Goal: Find specific page/section: Find specific page/section

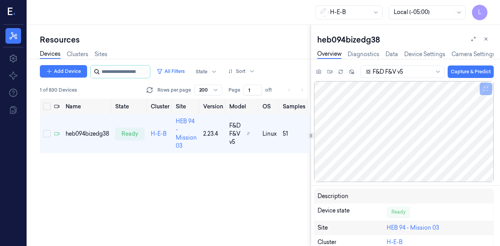
click at [127, 77] on input "string" at bounding box center [125, 72] width 47 height 12
click at [106, 53] on link "Sites" at bounding box center [100, 54] width 13 height 9
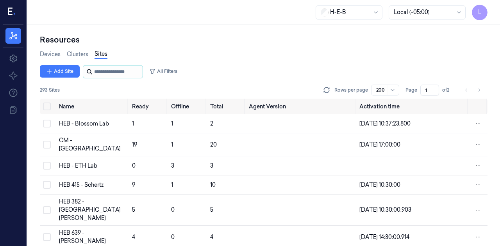
click at [103, 74] on input "string" at bounding box center [117, 72] width 47 height 12
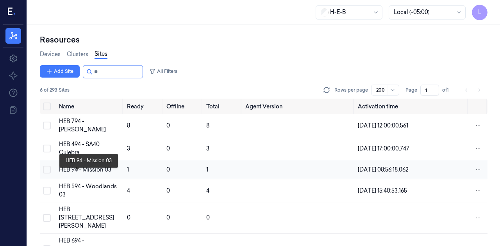
type input "**"
click at [70, 174] on div "HEB 94 - Mission 03" at bounding box center [90, 170] width 62 height 8
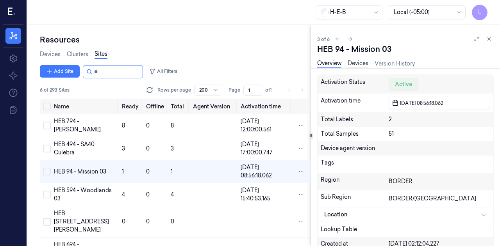
click at [363, 61] on link "Devices" at bounding box center [358, 63] width 21 height 9
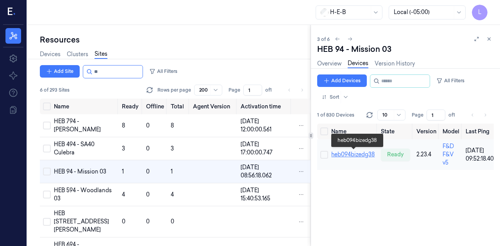
click at [368, 154] on link "heb094bizedg38" at bounding box center [352, 154] width 43 height 7
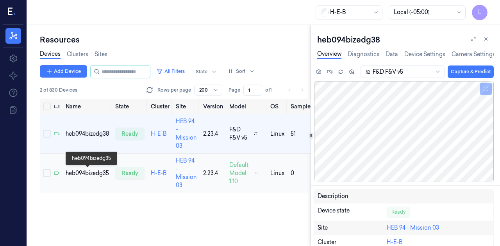
click at [80, 171] on div "heb094bizedg35" at bounding box center [87, 173] width 43 height 8
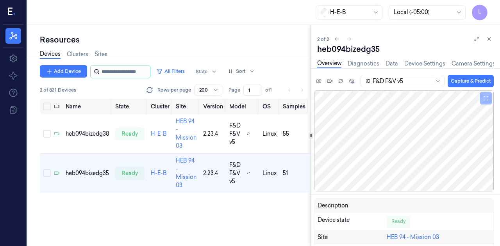
click at [121, 72] on input "string" at bounding box center [125, 72] width 47 height 12
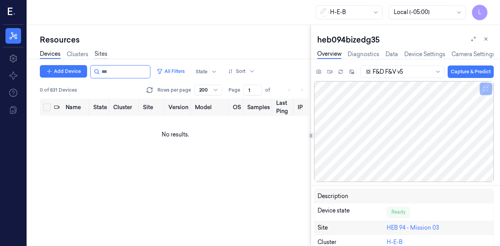
type input "***"
click at [97, 54] on link "Sites" at bounding box center [100, 54] width 13 height 9
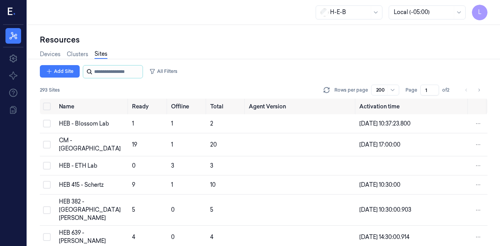
click at [115, 76] on input "string" at bounding box center [117, 72] width 47 height 12
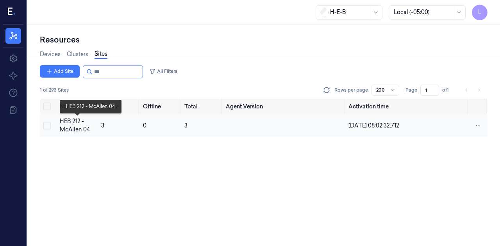
type input "***"
click at [70, 129] on div "HEB 212 - McAllen 04" at bounding box center [78, 126] width 36 height 16
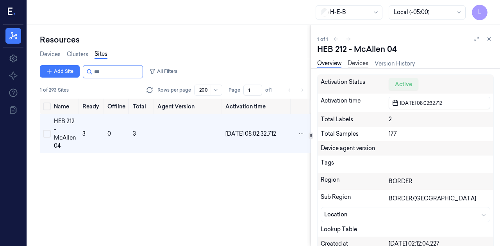
click at [354, 65] on link "Devices" at bounding box center [358, 63] width 21 height 9
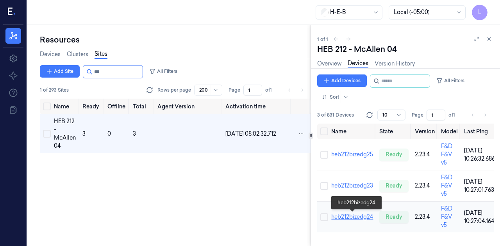
click at [349, 218] on link "heb212bizedg24" at bounding box center [352, 217] width 42 height 7
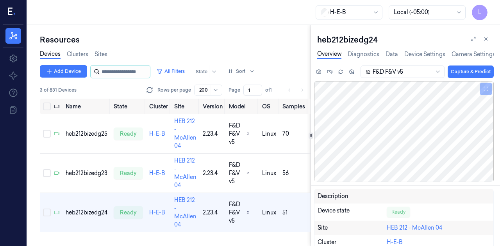
click at [126, 71] on input "string" at bounding box center [125, 72] width 47 height 12
click at [107, 54] on link "Sites" at bounding box center [100, 54] width 13 height 9
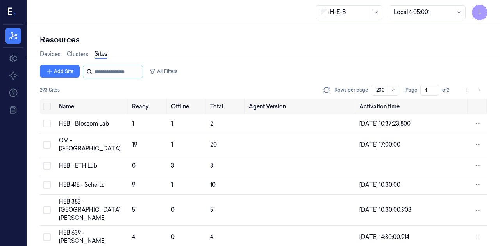
click at [110, 72] on input "string" at bounding box center [117, 72] width 47 height 12
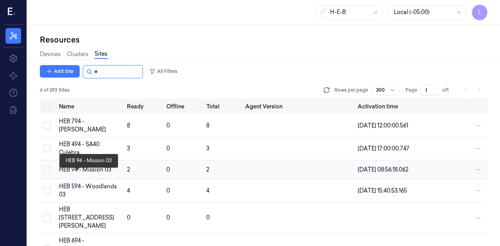
type input "**"
click at [81, 174] on div "HEB 94 - Mission 03" at bounding box center [90, 170] width 62 height 8
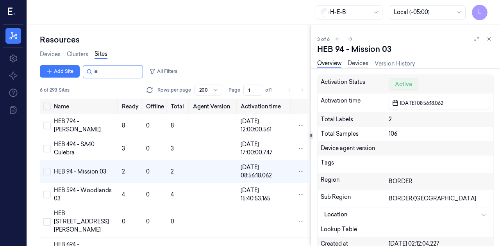
click at [358, 65] on link "Devices" at bounding box center [358, 63] width 21 height 9
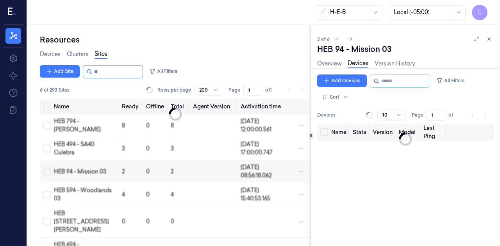
scroll to position [7, 0]
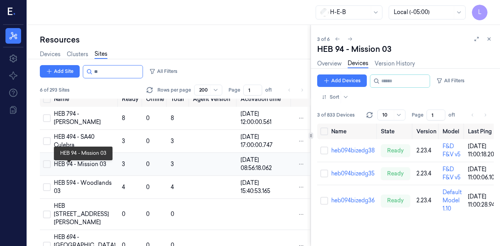
click at [70, 169] on div "HEB 94 - Mission 03" at bounding box center [85, 164] width 62 height 8
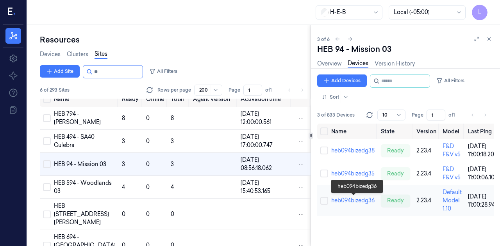
click at [340, 200] on link "heb094bizedg36" at bounding box center [352, 200] width 43 height 7
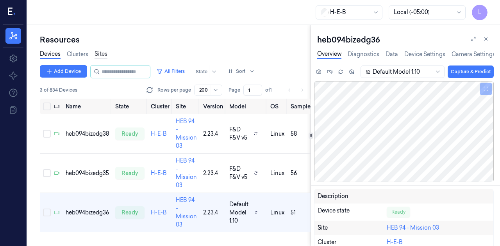
click at [102, 54] on link "Sites" at bounding box center [100, 54] width 13 height 9
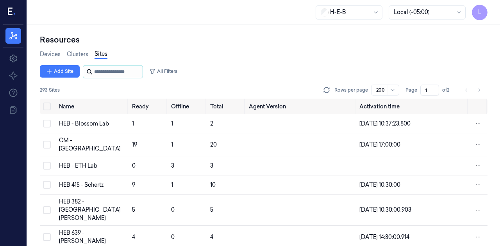
click at [100, 73] on input "string" at bounding box center [117, 72] width 47 height 12
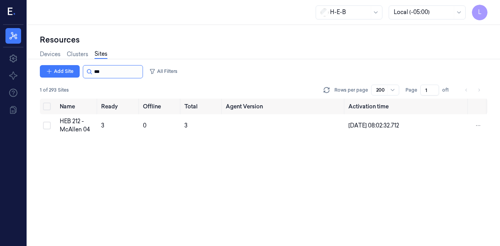
type input "***"
click at [76, 123] on div "HEB 212 - McAllen 04" at bounding box center [78, 126] width 36 height 16
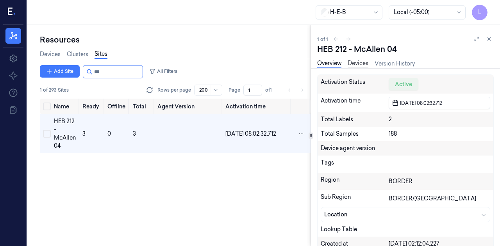
click at [358, 65] on link "Devices" at bounding box center [358, 63] width 21 height 9
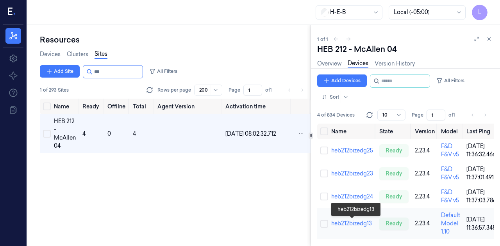
click at [355, 226] on link "heb212bizedg13" at bounding box center [351, 223] width 41 height 7
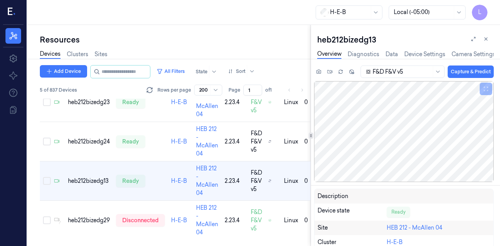
scroll to position [74, 0]
click at [114, 71] on input "string" at bounding box center [125, 72] width 47 height 12
type input "**"
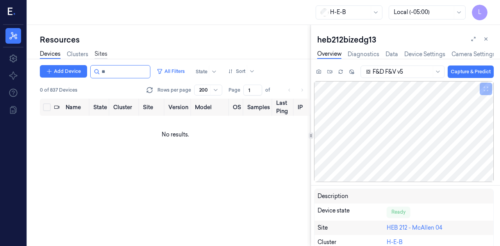
click at [104, 55] on link "Sites" at bounding box center [100, 54] width 13 height 9
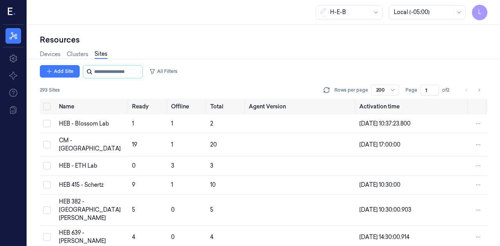
click at [105, 73] on input "string" at bounding box center [117, 72] width 47 height 12
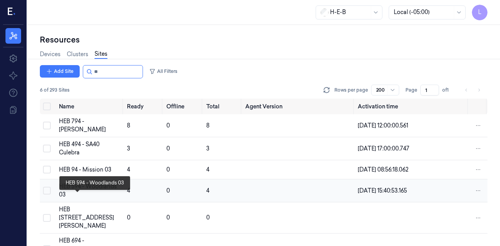
scroll to position [45, 0]
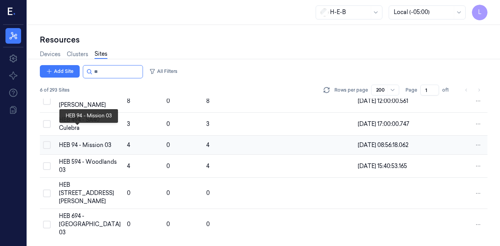
type input "**"
click at [73, 141] on div "HEB 94 - Mission 03" at bounding box center [90, 145] width 62 height 8
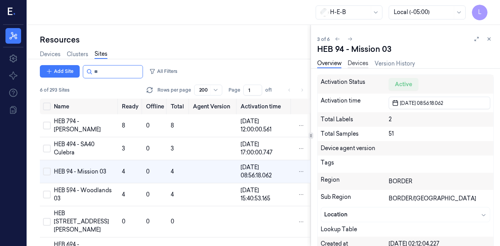
click at [357, 63] on link "Devices" at bounding box center [358, 63] width 21 height 9
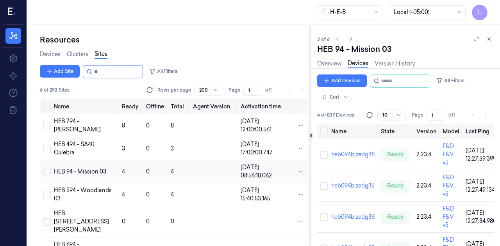
click at [66, 171] on td "HEB 94 - Mission 03" at bounding box center [85, 171] width 68 height 23
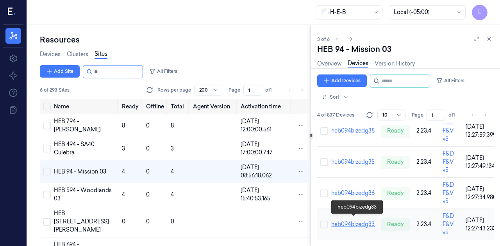
click at [359, 221] on link "heb094bizedg33" at bounding box center [352, 224] width 43 height 7
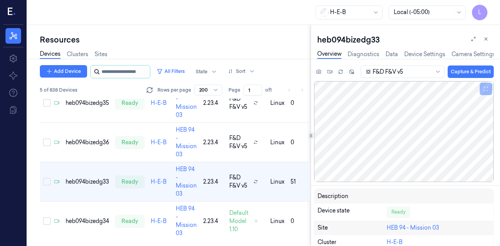
scroll to position [74, 0]
click at [113, 73] on input "string" at bounding box center [125, 72] width 47 height 12
click at [114, 71] on input "string" at bounding box center [125, 72] width 47 height 12
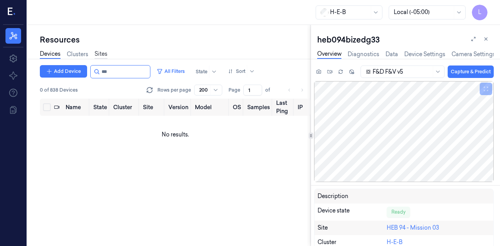
type input "***"
click at [104, 55] on link "Sites" at bounding box center [100, 54] width 13 height 9
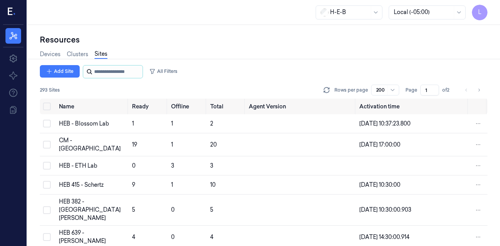
click at [114, 70] on input "string" at bounding box center [117, 72] width 47 height 12
type input "***"
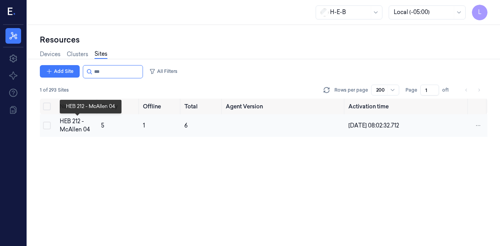
click at [67, 132] on div "HEB 212 - McAllen 04" at bounding box center [78, 126] width 36 height 16
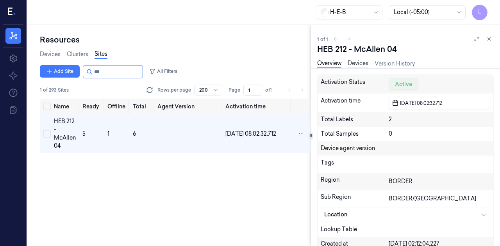
click at [359, 66] on link "Devices" at bounding box center [358, 63] width 21 height 9
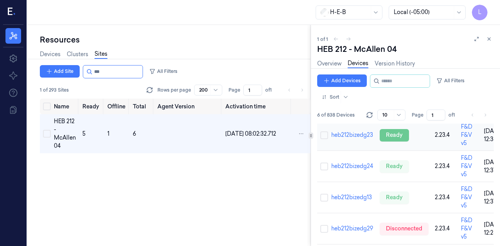
scroll to position [89, 0]
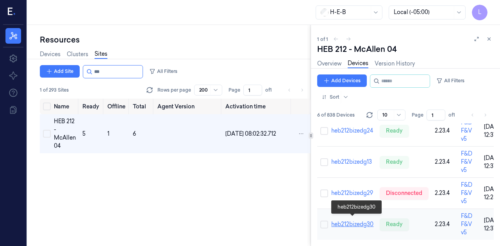
click at [363, 221] on link "heb212bizedg30" at bounding box center [352, 224] width 42 height 7
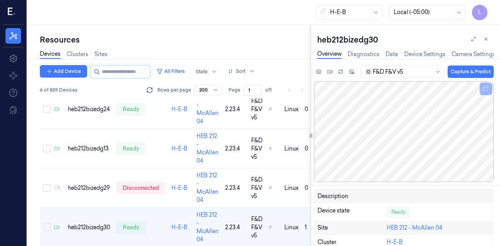
scroll to position [114, 0]
